Goal: Task Accomplishment & Management: Use online tool/utility

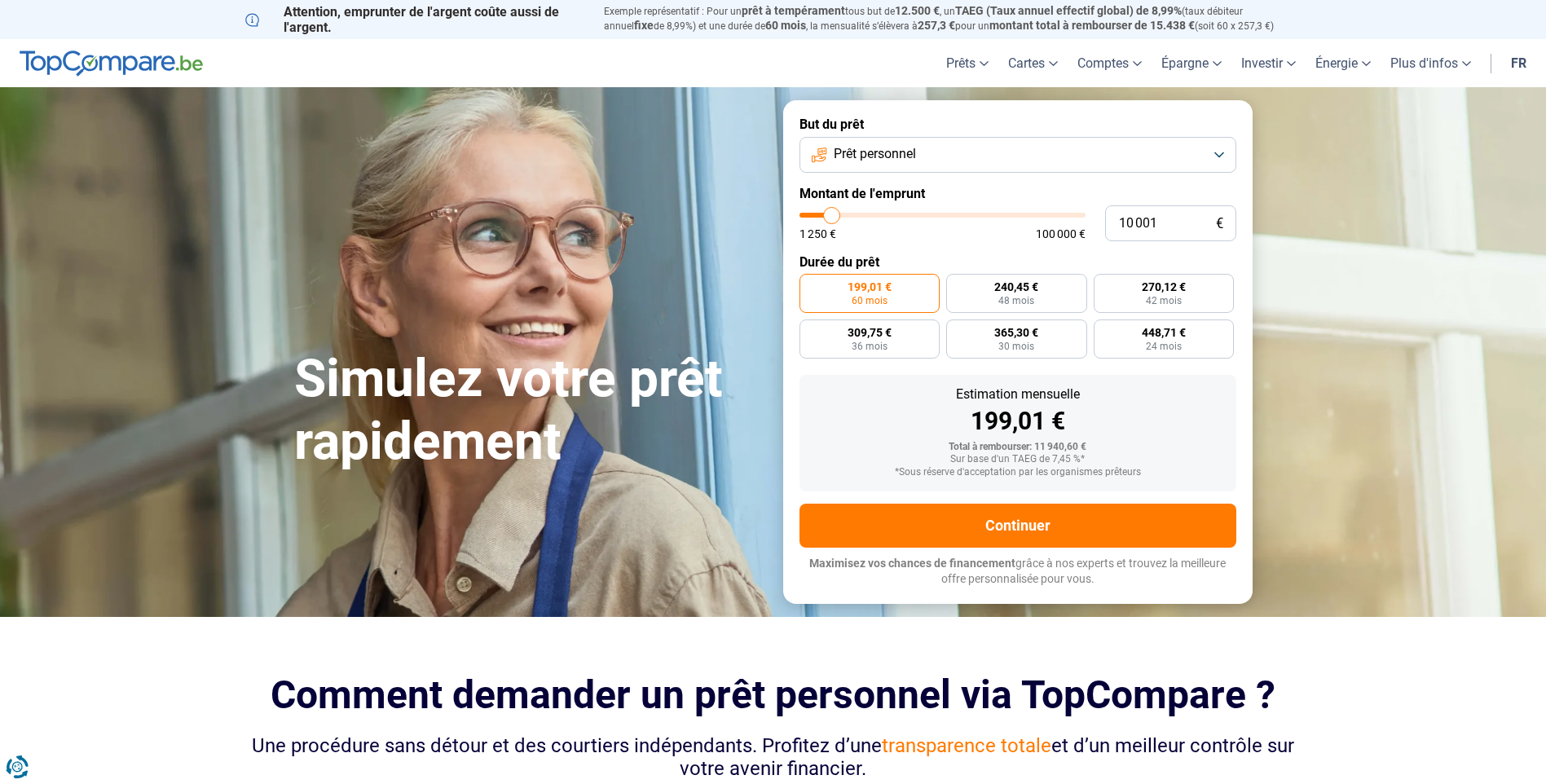
click at [1205, 152] on button "Prêt personnel" at bounding box center [1018, 155] width 437 height 36
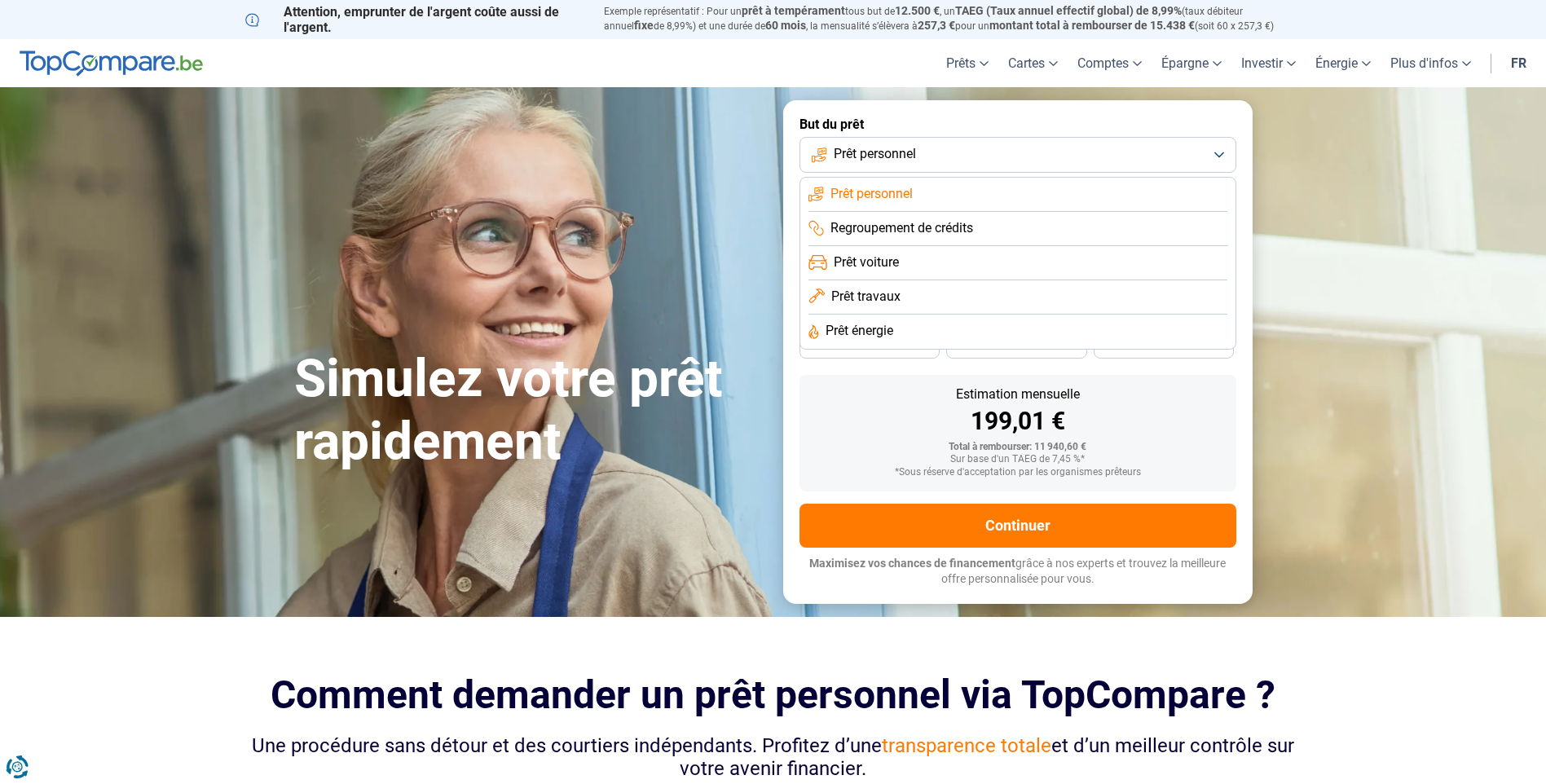
click at [864, 305] on span "Prêt travaux" at bounding box center [866, 297] width 69 height 18
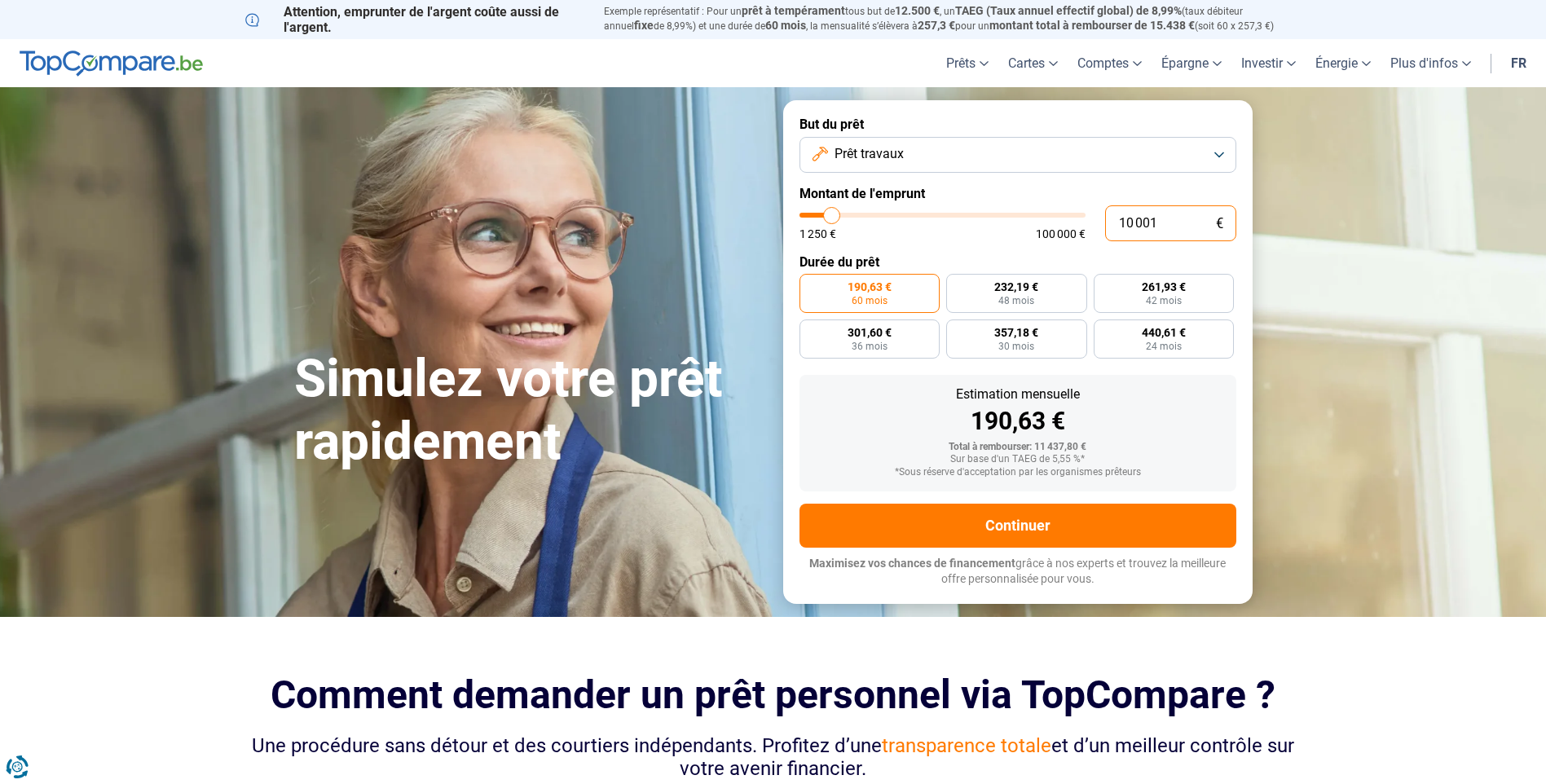
click at [1158, 222] on input "10 001" at bounding box center [1170, 224] width 131 height 36
type input "1 000"
type input "1250"
type input "100"
type input "1250"
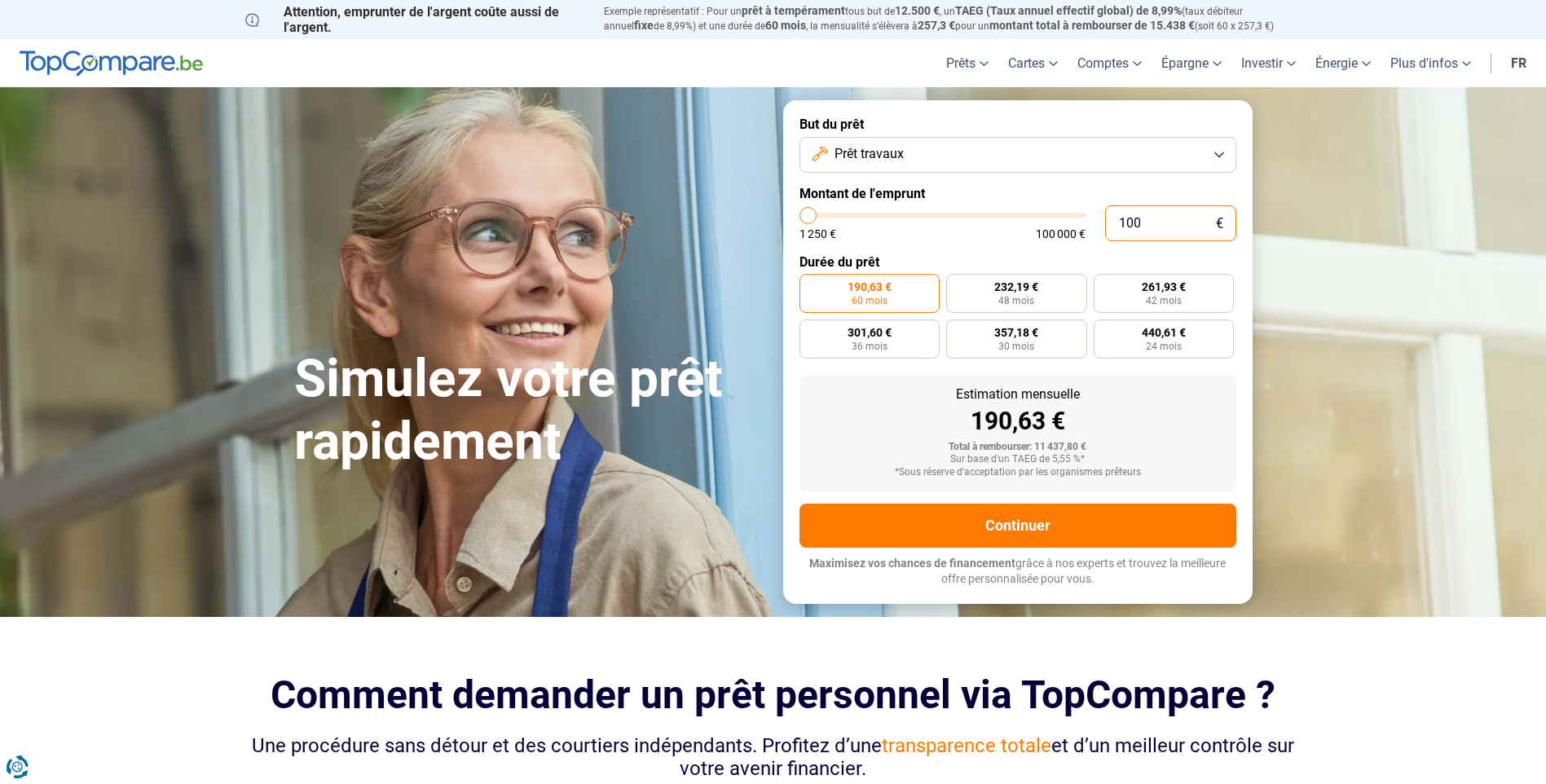
type input "10"
type input "1250"
type input "1"
type input "1250"
type input "0"
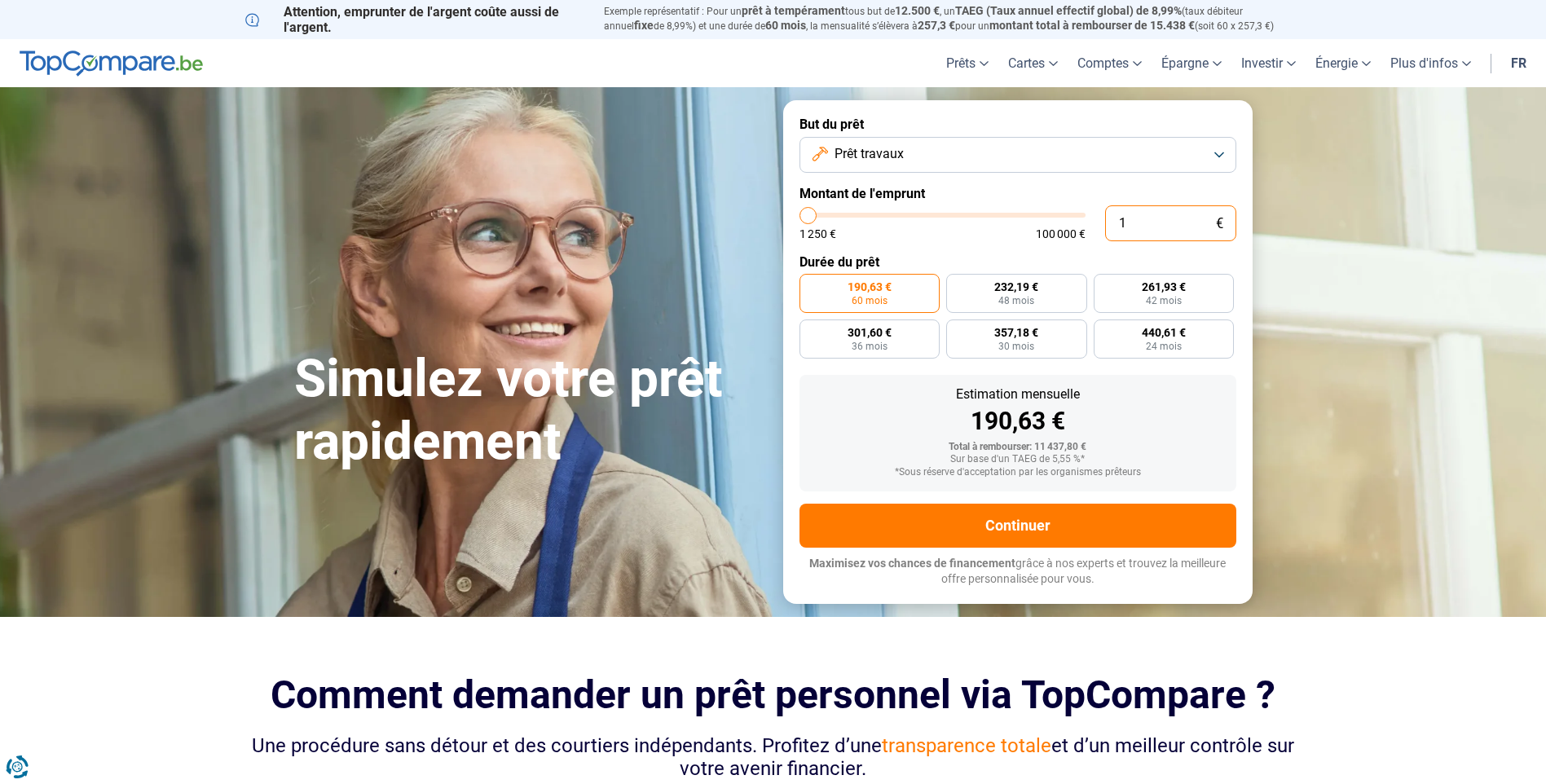
type input "1250"
type input "2"
type input "1250"
type input "20"
type input "1250"
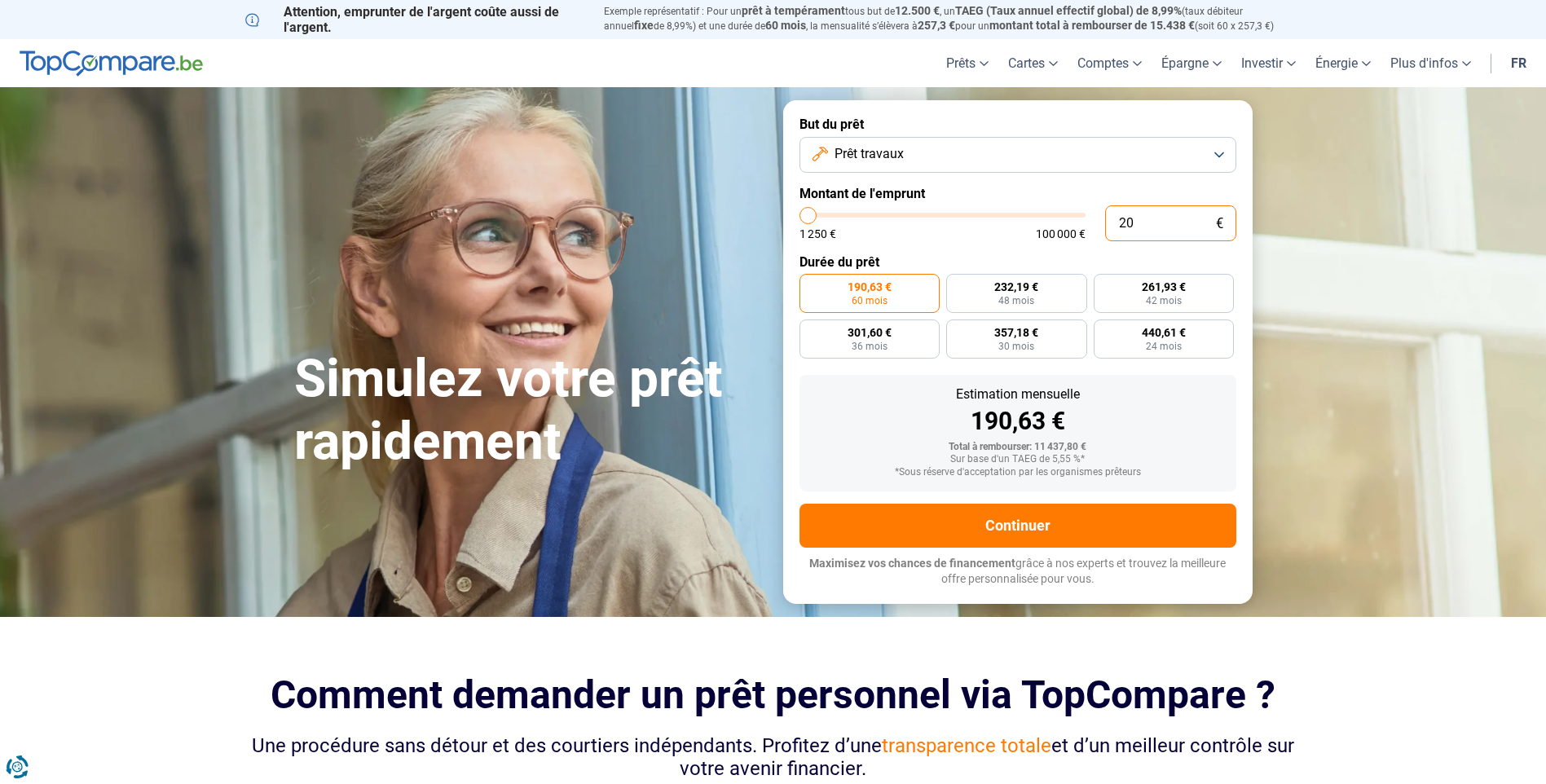
type input "200"
type input "1250"
type input "2 000"
type input "2000"
type input "20 000"
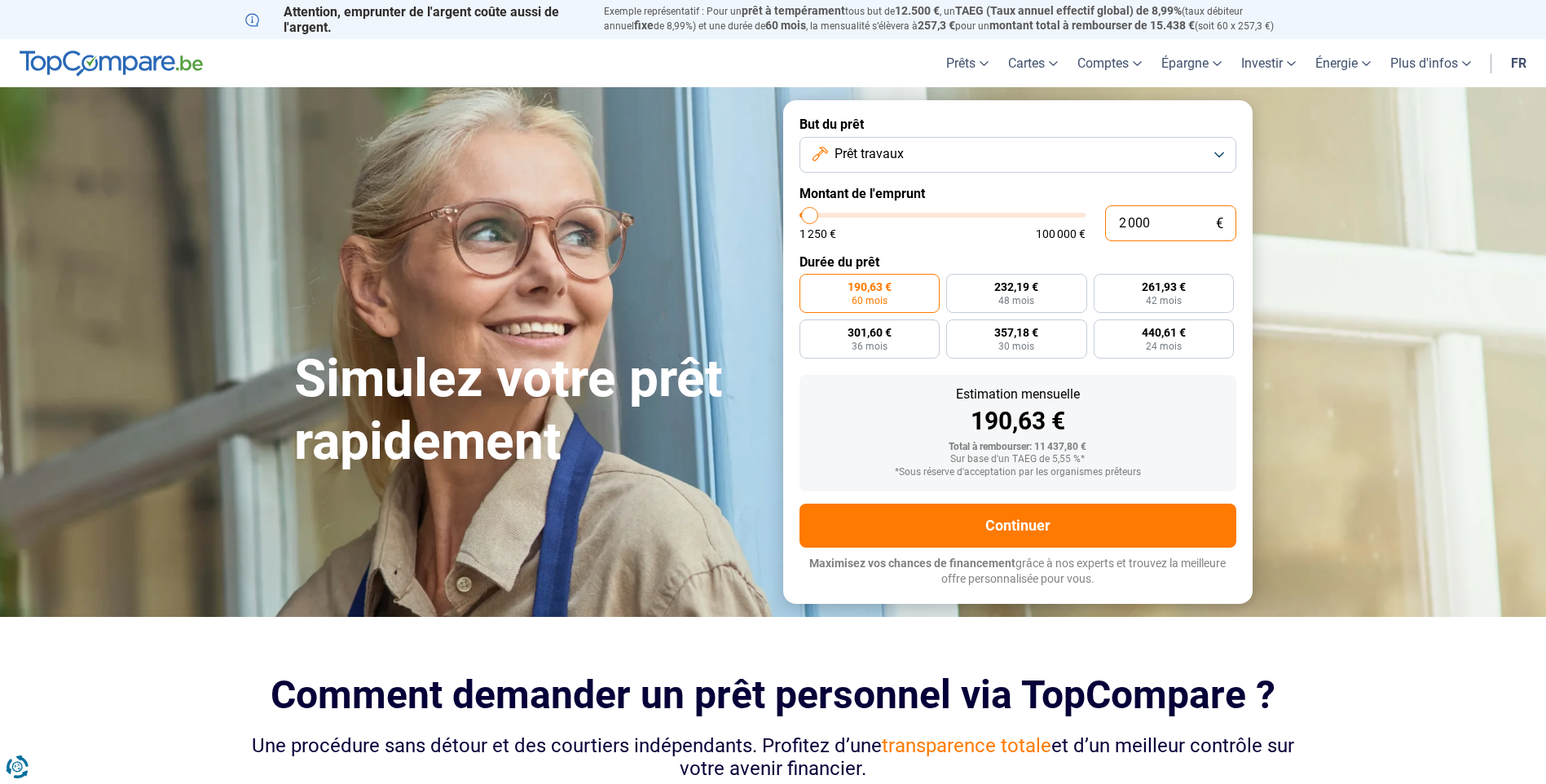
type input "20000"
radio input "false"
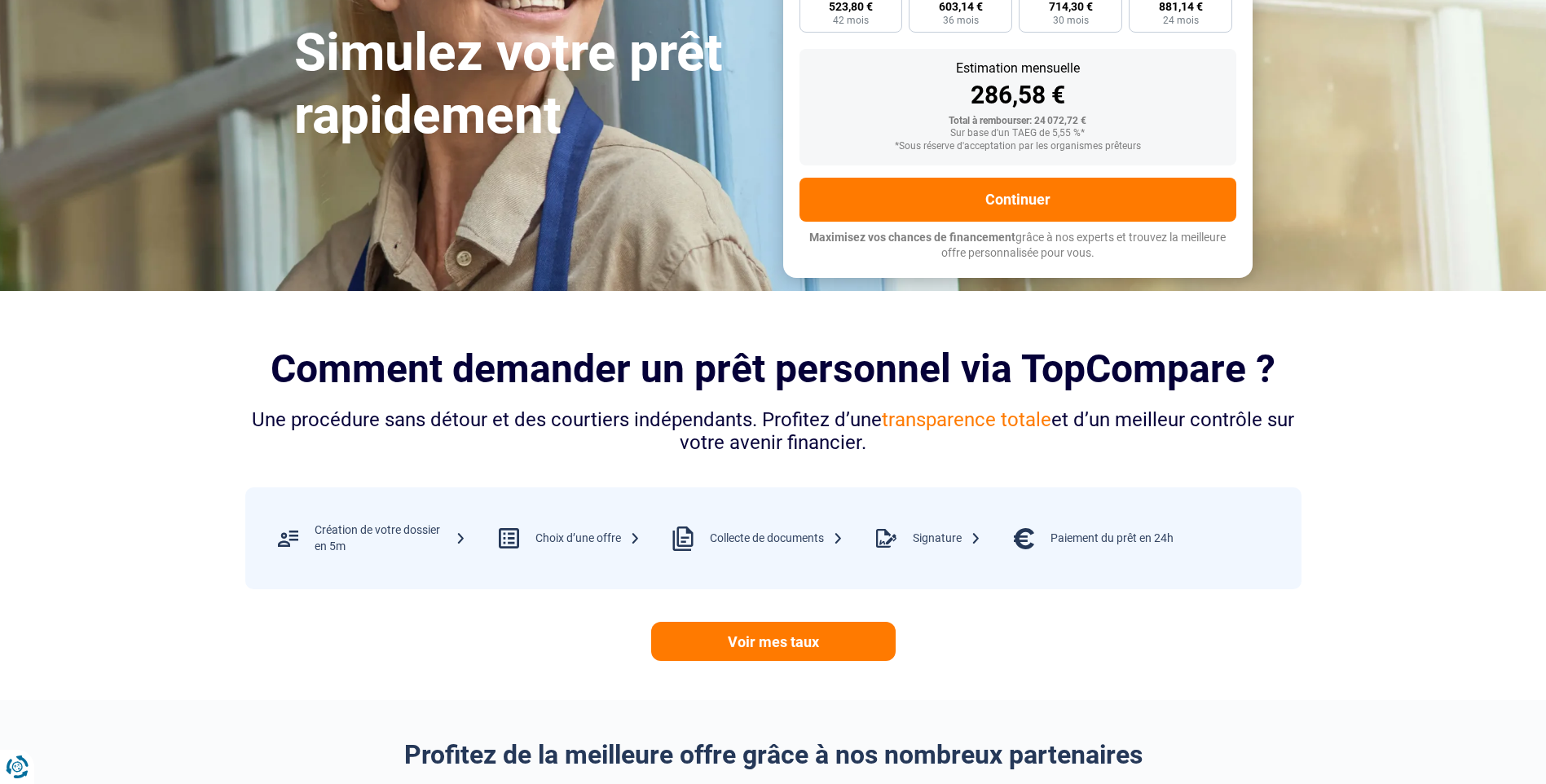
scroll to position [81, 0]
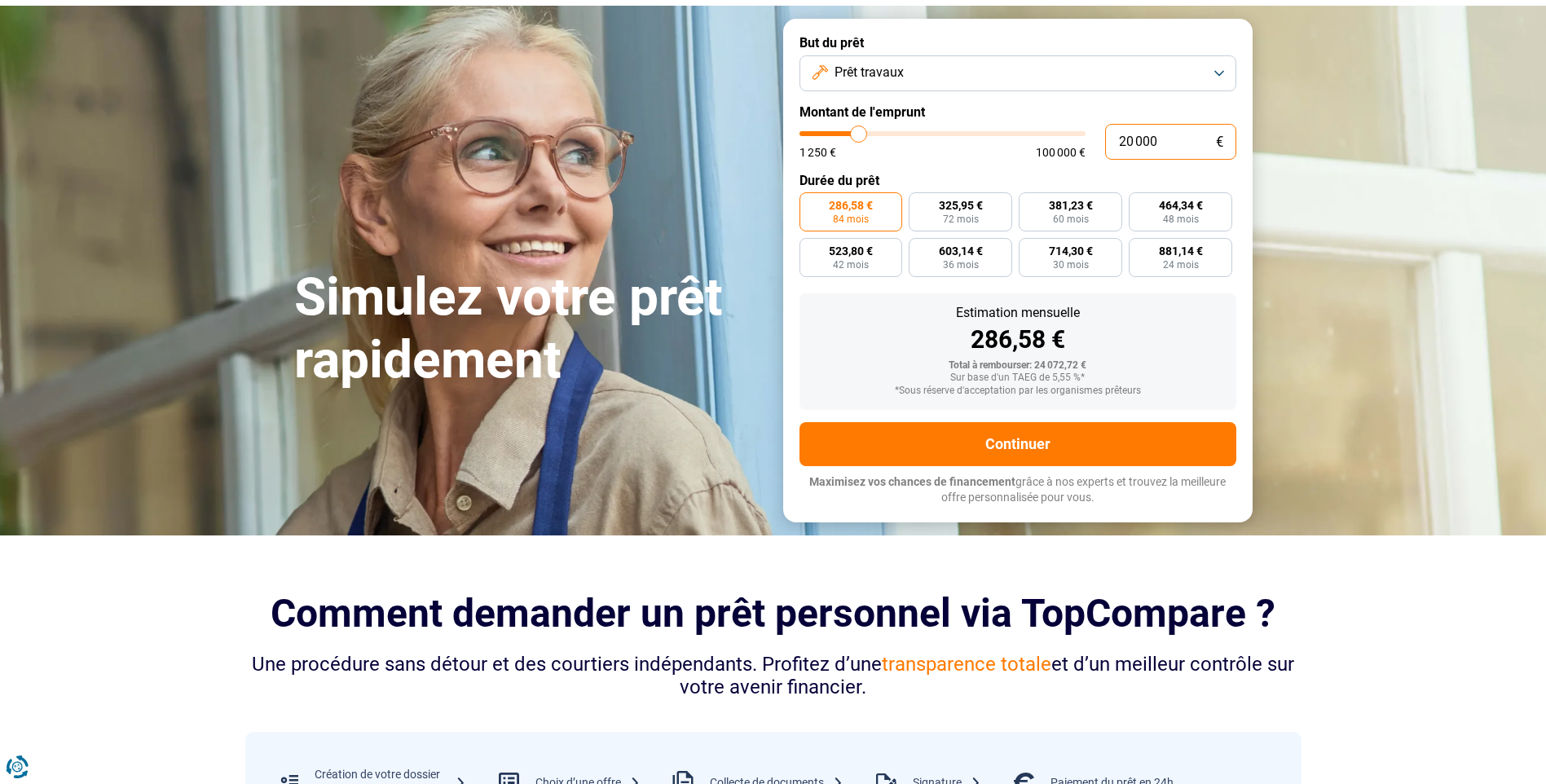
type input "20 000"
